Goal: Information Seeking & Learning: Check status

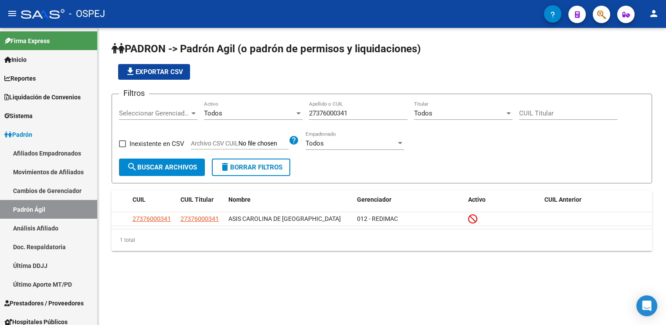
click at [656, 14] on mat-icon "person" at bounding box center [654, 13] width 10 height 10
click at [643, 40] on button "person Mi Perfil" at bounding box center [635, 36] width 53 height 21
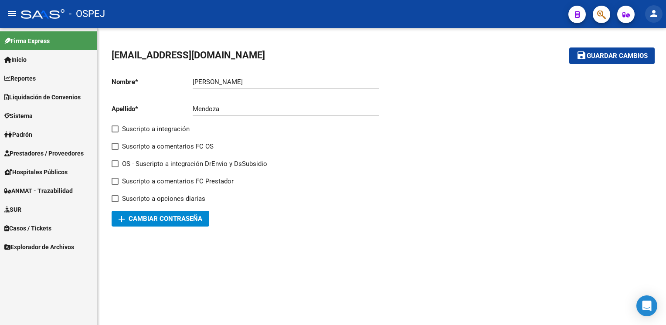
click at [656, 13] on mat-icon "person" at bounding box center [654, 13] width 10 height 10
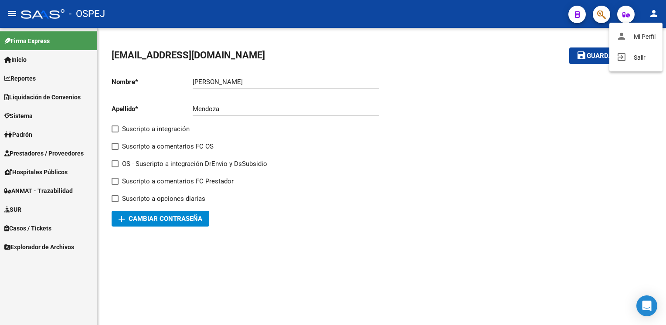
click at [34, 113] on div at bounding box center [333, 162] width 666 height 325
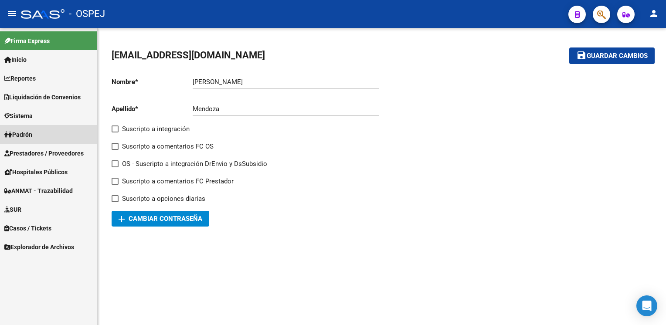
click at [31, 133] on span "Padrón" at bounding box center [18, 135] width 28 height 10
click at [388, 178] on div at bounding box center [517, 148] width 270 height 157
click at [32, 130] on span "Padrón" at bounding box center [18, 135] width 28 height 10
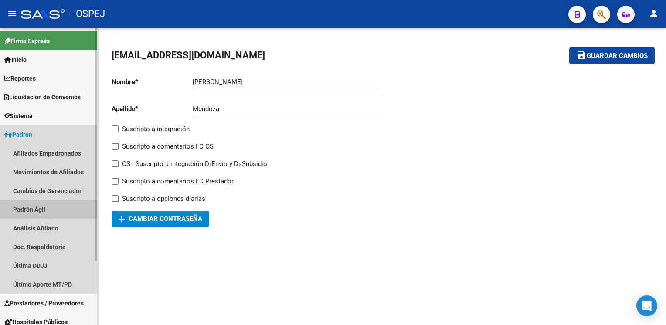
click at [41, 206] on link "Padrón Ágil" at bounding box center [48, 209] width 97 height 19
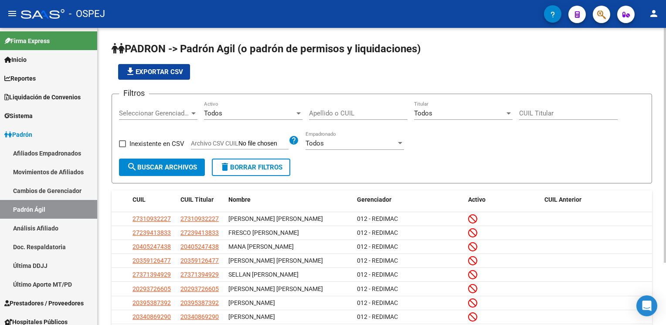
click at [328, 113] on input "Apellido o CUIL" at bounding box center [358, 113] width 99 height 8
paste input "redimac1"
drag, startPoint x: 323, startPoint y: 113, endPoint x: 281, endPoint y: 111, distance: 41.9
click at [281, 111] on div "Filtros Seleccionar Gerenciador Seleccionar Gerenciador Todos Activo redimac1 A…" at bounding box center [382, 130] width 526 height 58
click at [347, 111] on input "redimac1" at bounding box center [358, 113] width 99 height 8
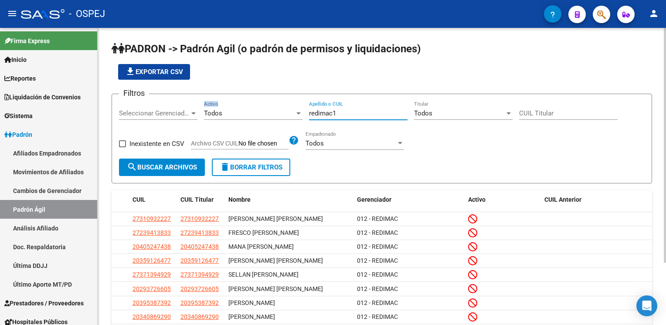
click at [348, 112] on input "redimac1" at bounding box center [358, 113] width 99 height 8
click at [337, 113] on input "redimac1" at bounding box center [358, 113] width 99 height 8
type input "r"
type input "asis"
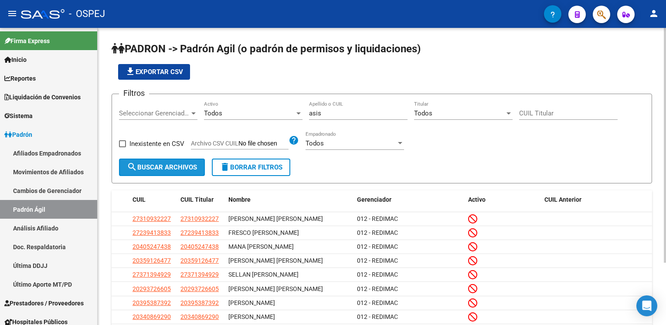
click at [161, 159] on button "search Buscar Archivos" at bounding box center [162, 167] width 86 height 17
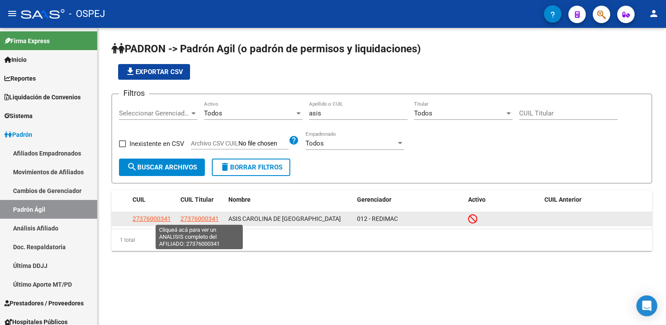
click at [204, 218] on span "27376000341" at bounding box center [199, 218] width 38 height 7
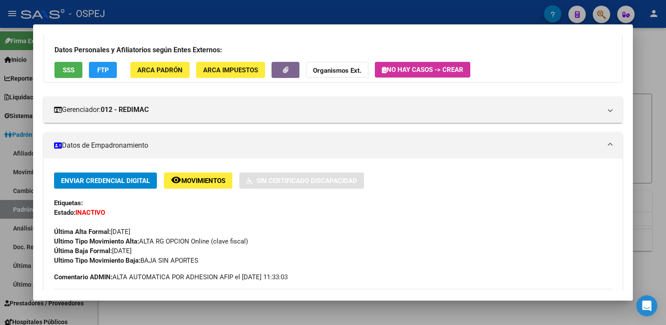
scroll to position [131, 0]
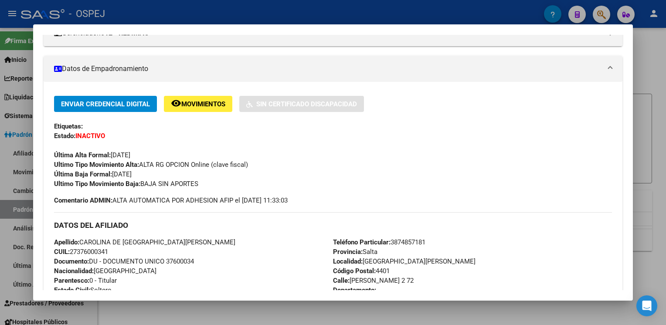
click at [194, 109] on button "remove_red_eye Movimientos" at bounding box center [198, 104] width 68 height 16
